Goal: Task Accomplishment & Management: Use online tool/utility

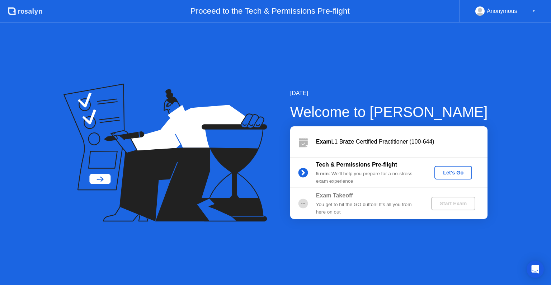
click at [455, 171] on div "Let's Go" at bounding box center [454, 173] width 32 height 6
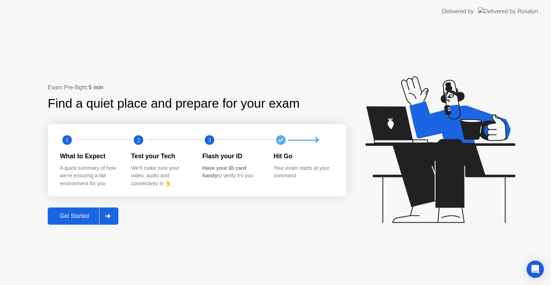
click at [60, 218] on div "Get Started" at bounding box center [74, 216] width 49 height 6
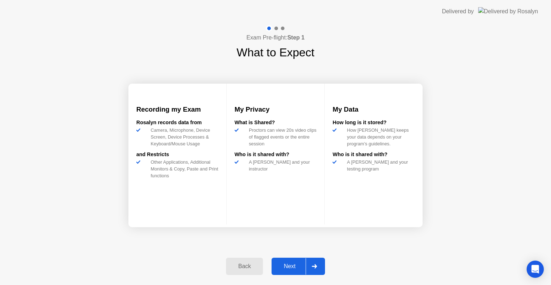
click at [290, 265] on div "Next" at bounding box center [290, 266] width 32 height 6
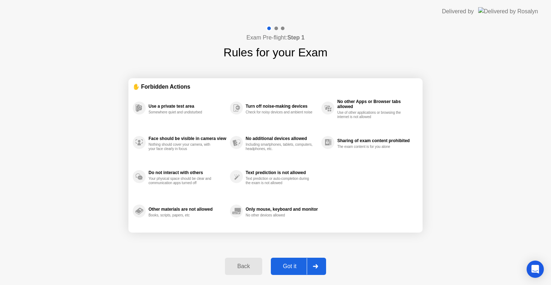
click at [290, 265] on div "Got it" at bounding box center [290, 266] width 34 height 6
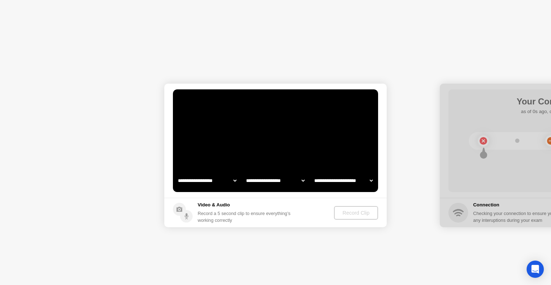
select select "**********"
select select "*******"
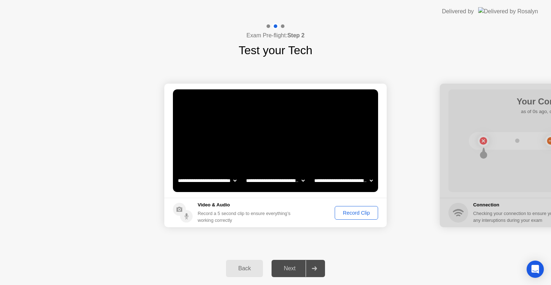
click at [357, 211] on div "Record Clip" at bounding box center [356, 213] width 38 height 6
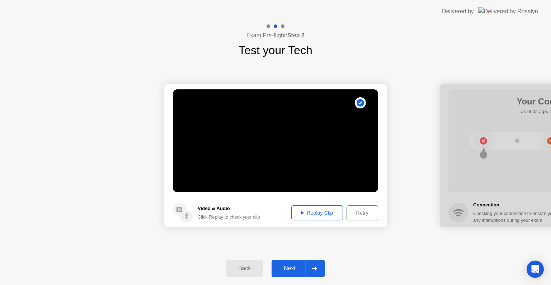
click at [312, 213] on div "Replay Clip" at bounding box center [317, 213] width 47 height 6
click at [289, 274] on button "Next" at bounding box center [298, 268] width 53 height 17
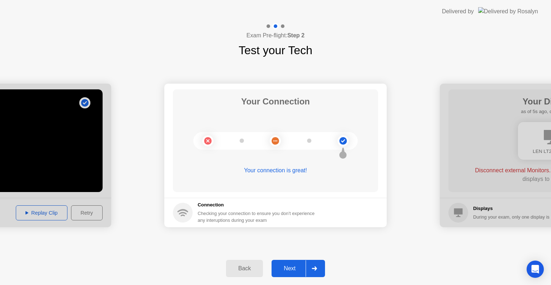
click at [289, 274] on button "Next" at bounding box center [298, 268] width 53 height 17
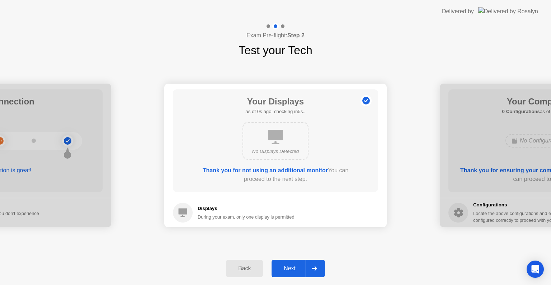
click at [292, 266] on div "Next" at bounding box center [290, 268] width 32 height 6
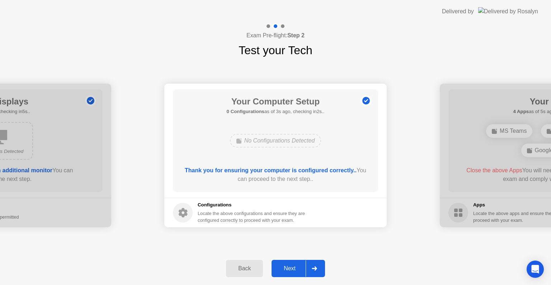
click at [292, 266] on div "Next" at bounding box center [290, 268] width 32 height 6
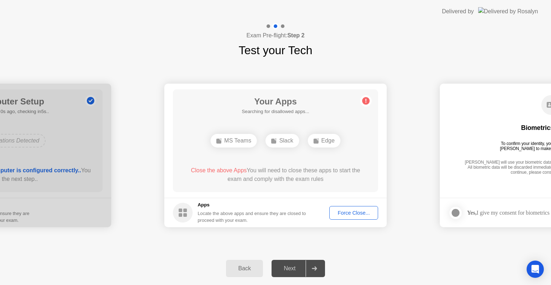
click at [219, 138] on icon at bounding box center [219, 141] width 6 height 6
click at [281, 136] on div "Slack" at bounding box center [282, 141] width 33 height 14
click at [466, 264] on div "Back Next" at bounding box center [275, 268] width 551 height 33
click at [352, 212] on div "Force Close..." at bounding box center [354, 213] width 44 height 6
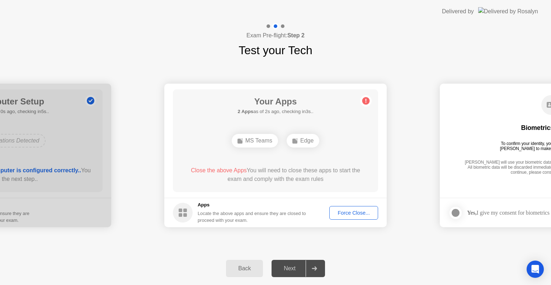
click at [359, 214] on div "Force Close..." at bounding box center [354, 213] width 44 height 6
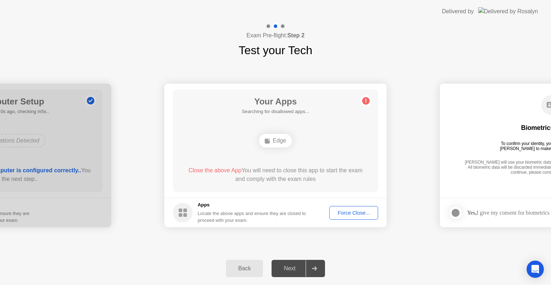
click at [345, 216] on button "Force Close..." at bounding box center [354, 213] width 49 height 14
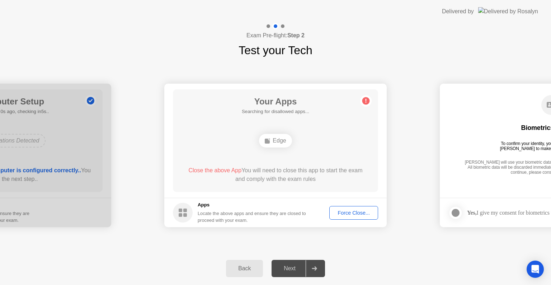
click at [274, 135] on div "Edge" at bounding box center [275, 141] width 33 height 14
click at [324, 185] on div "Close the above App You will need to close this app to start the exam and compl…" at bounding box center [275, 176] width 185 height 20
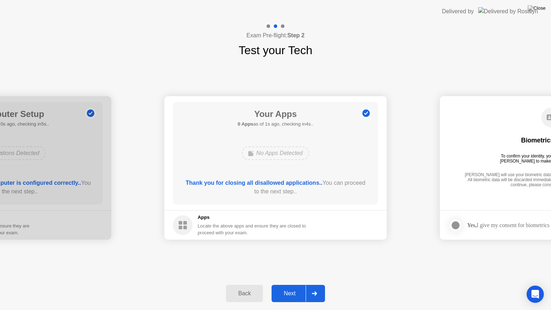
click at [292, 285] on div "Next" at bounding box center [290, 293] width 32 height 6
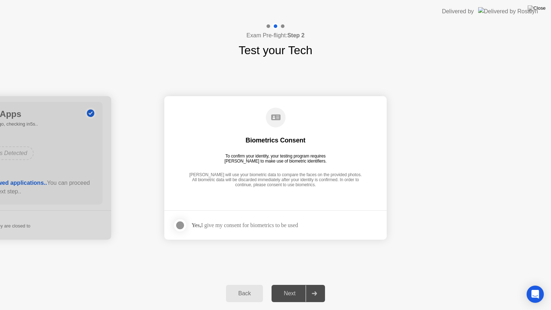
click at [292, 285] on div "Next" at bounding box center [290, 293] width 32 height 6
click at [182, 233] on footer "Yes, I give my consent for biometrics to be used" at bounding box center [275, 224] width 223 height 29
click at [180, 229] on div at bounding box center [180, 225] width 9 height 9
click at [296, 285] on div "Next" at bounding box center [290, 293] width 32 height 6
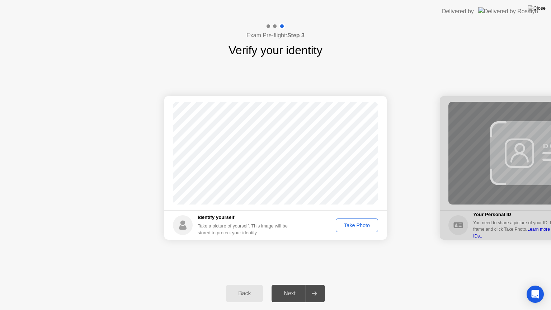
click at [359, 227] on div "Take Photo" at bounding box center [357, 226] width 37 height 6
click at [288, 285] on div "Next" at bounding box center [290, 293] width 32 height 6
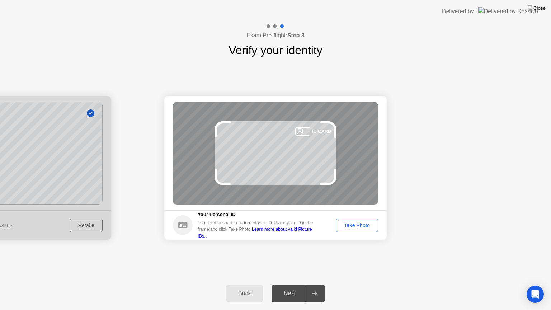
click at [362, 220] on button "Take Photo" at bounding box center [357, 226] width 42 height 14
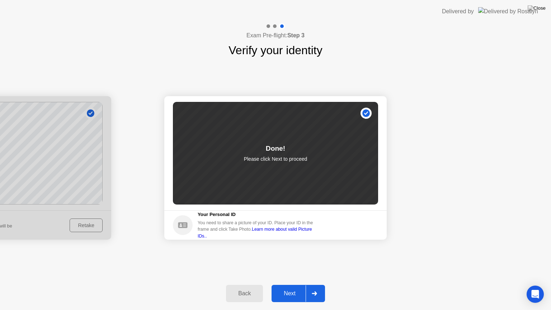
click at [291, 285] on div "Next" at bounding box center [290, 293] width 32 height 6
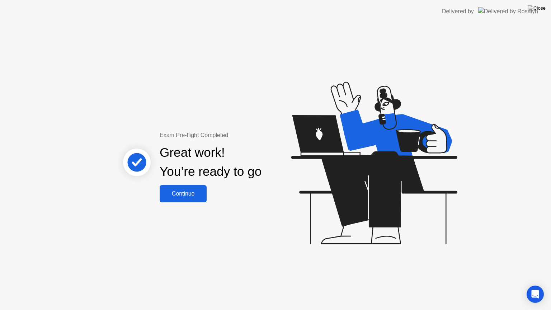
click at [184, 197] on div "Continue" at bounding box center [183, 194] width 43 height 6
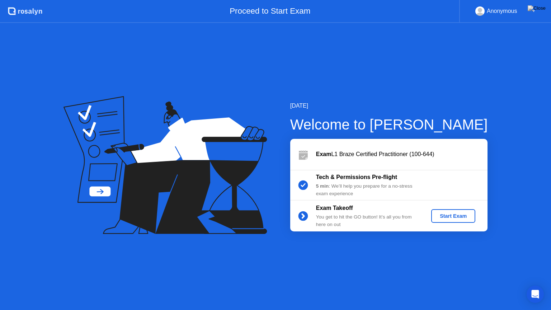
click at [450, 214] on div "Start Exam" at bounding box center [453, 216] width 38 height 6
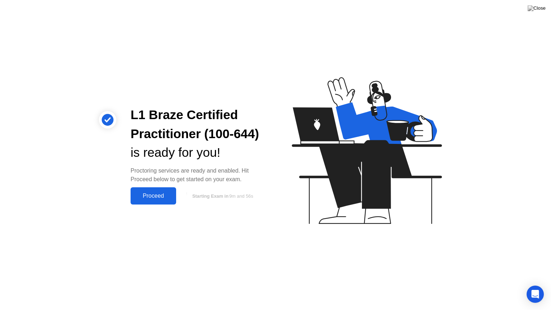
click at [158, 194] on div "Proceed" at bounding box center [153, 196] width 41 height 6
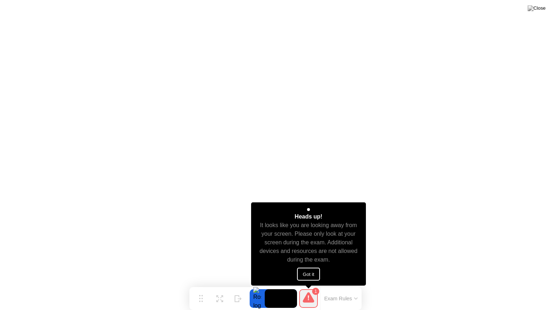
click at [296, 271] on div "Heads up! It looks like you are looking away from your screen. Please only look…" at bounding box center [308, 243] width 115 height 83
click at [304, 273] on button "Got it" at bounding box center [308, 274] width 23 height 13
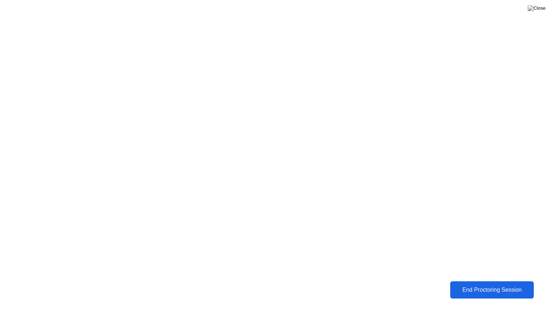
click at [489, 285] on div "End Proctoring Session" at bounding box center [492, 290] width 79 height 6
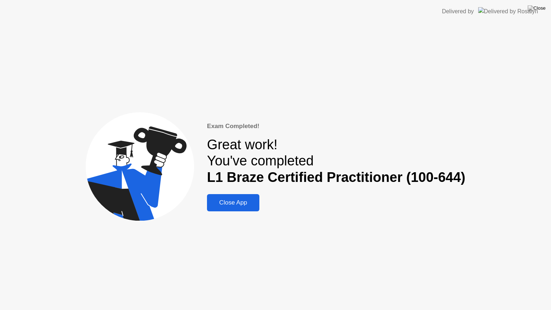
click at [222, 204] on div "Close App" at bounding box center [233, 202] width 48 height 7
